Goal: Transaction & Acquisition: Purchase product/service

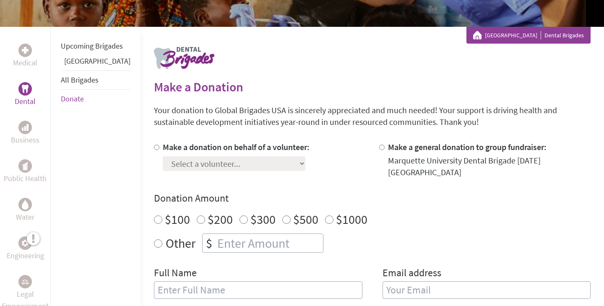
scroll to position [131, 0]
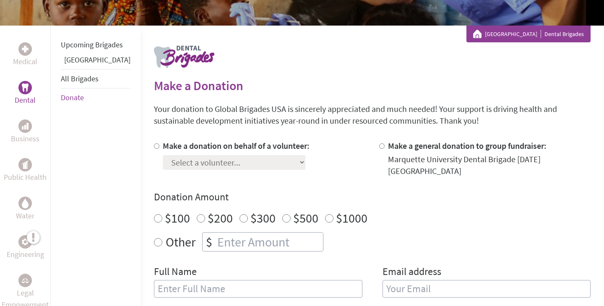
click at [555, 34] on div "Marquette University Dental Brigades" at bounding box center [528, 34] width 111 height 8
click at [83, 65] on link "[GEOGRAPHIC_DATA]" at bounding box center [97, 60] width 66 height 10
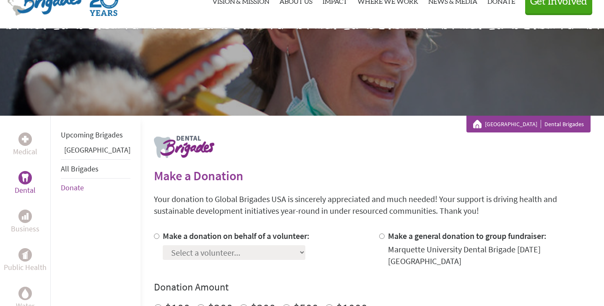
scroll to position [42, 0]
